Goal: Find contact information: Find contact information

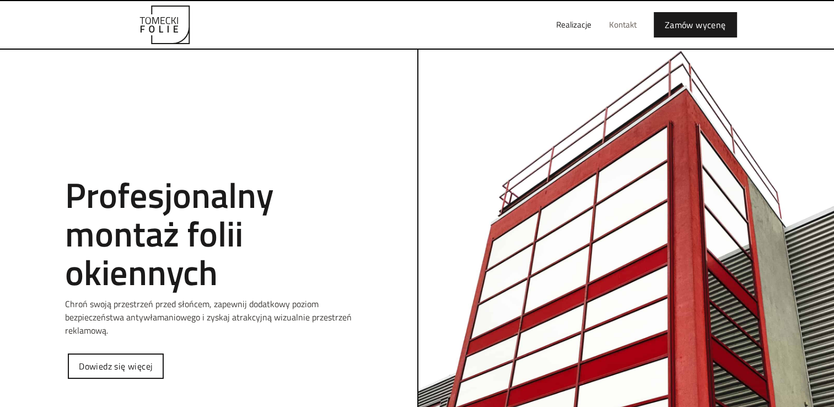
click at [622, 24] on link "Kontakt" at bounding box center [622, 24] width 45 height 35
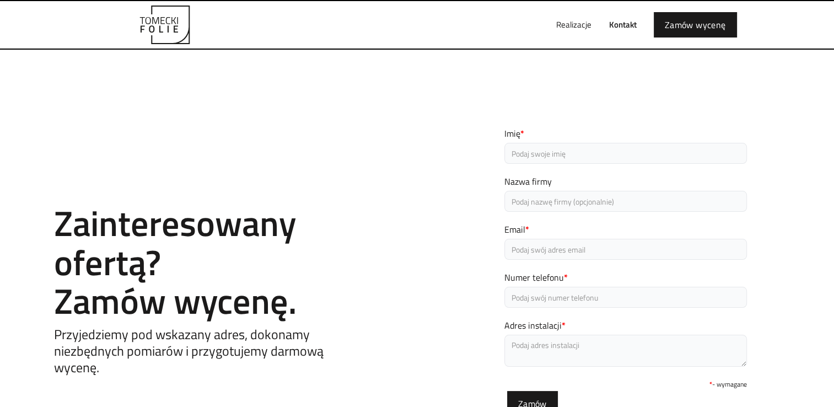
click at [624, 24] on link "Kontakt" at bounding box center [622, 24] width 45 height 35
click at [575, 26] on link "Realizacje" at bounding box center [573, 24] width 53 height 35
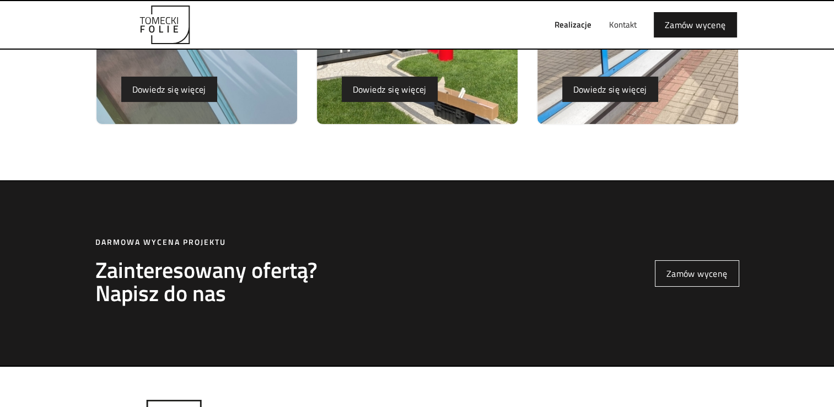
scroll to position [3861, 0]
